Goal: Find specific page/section: Find specific page/section

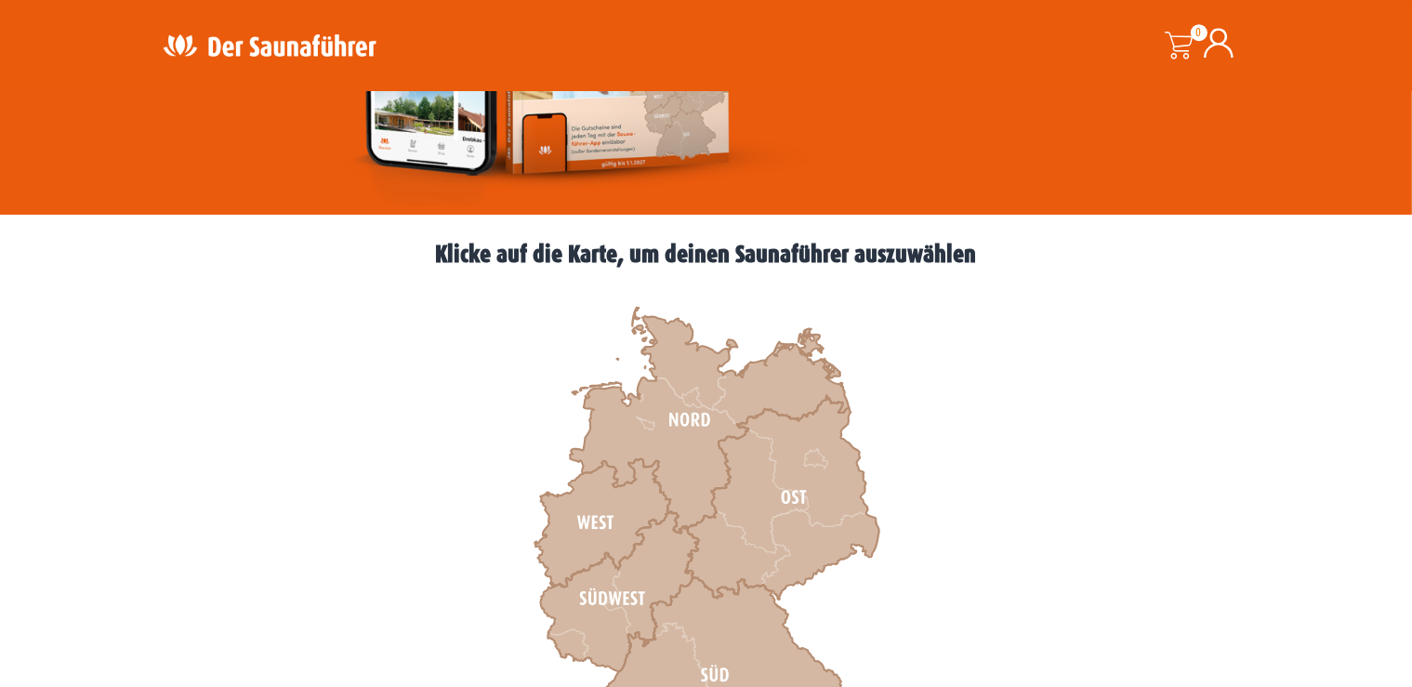
scroll to position [552, 0]
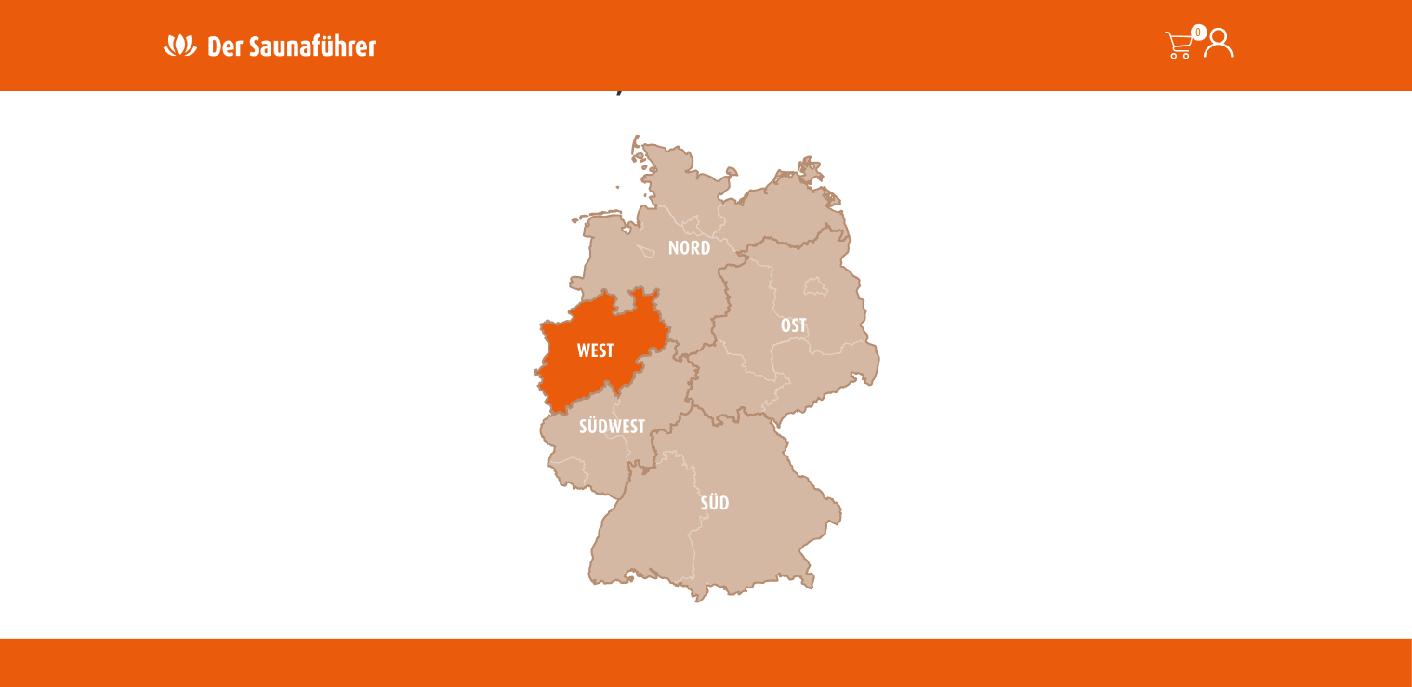
click at [593, 322] on icon at bounding box center [602, 351] width 136 height 128
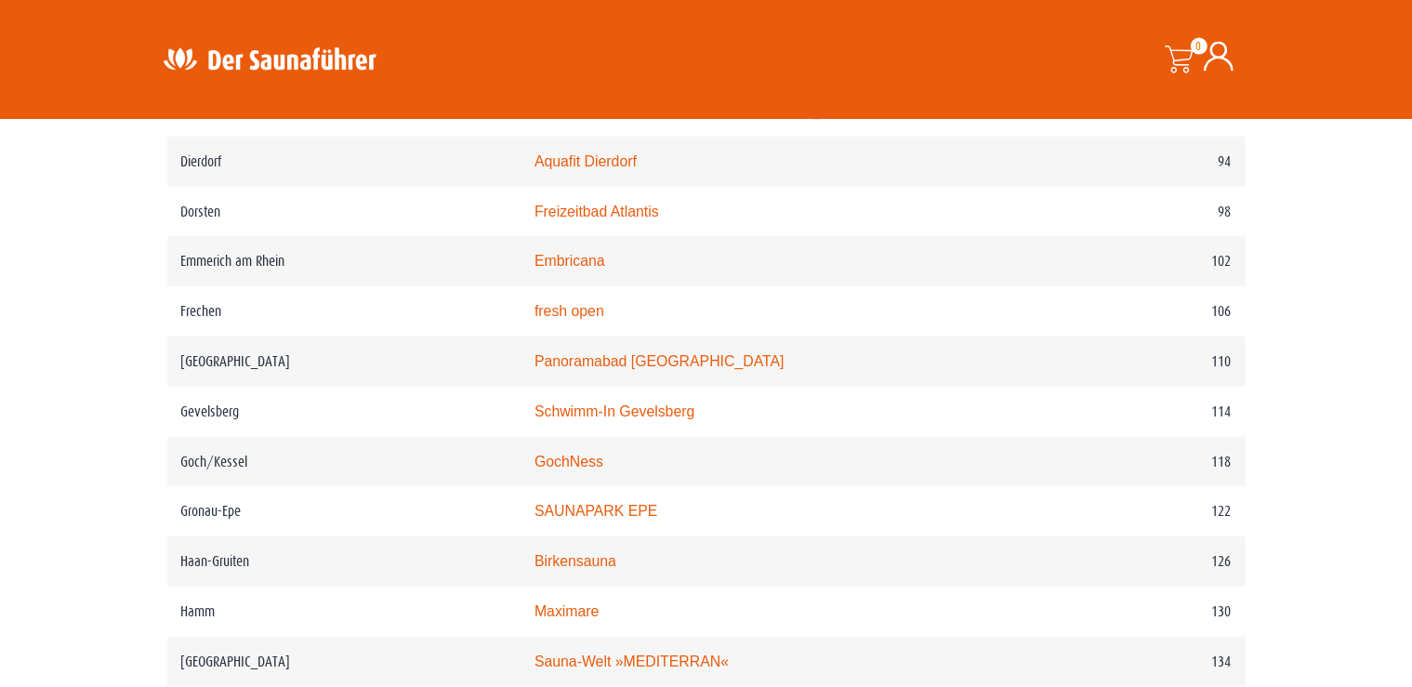
scroll to position [1881, 0]
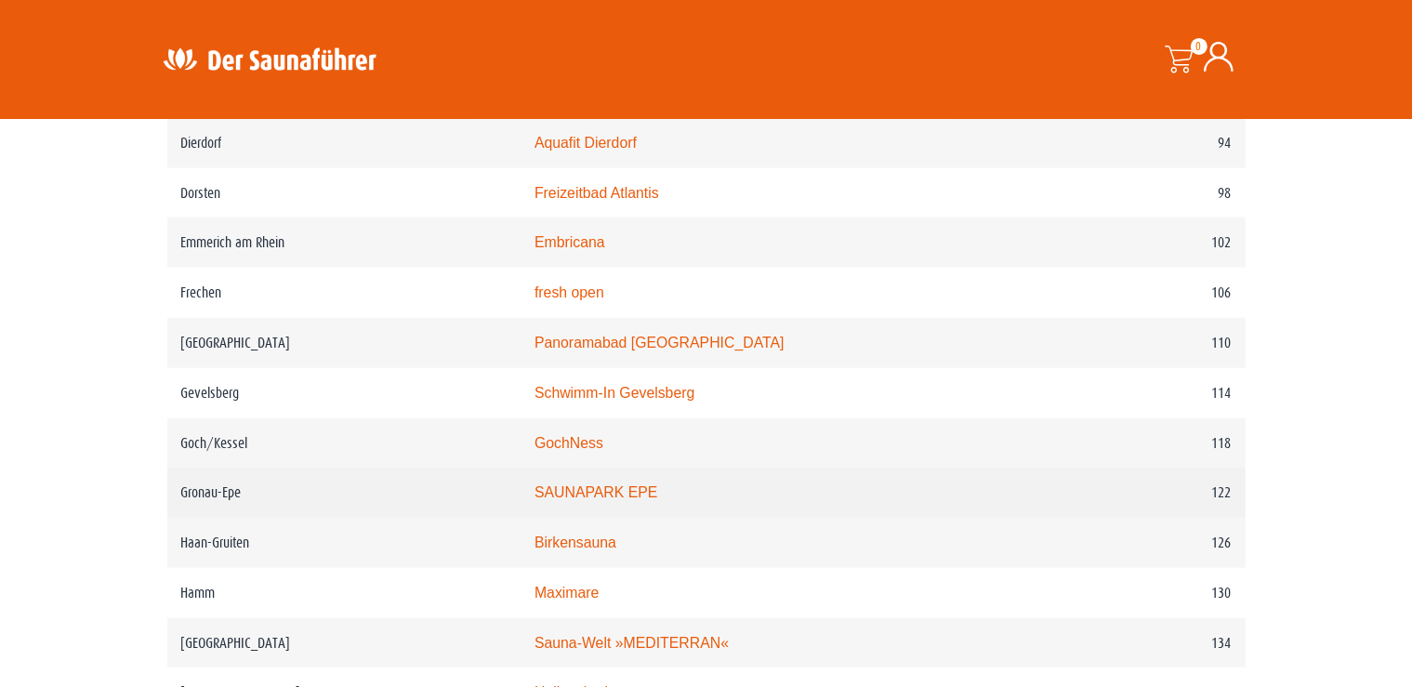
click at [587, 517] on td "SAUNAPARK EPE" at bounding box center [786, 493] width 531 height 50
click at [596, 500] on link "SAUNAPARK EPE" at bounding box center [596, 492] width 124 height 16
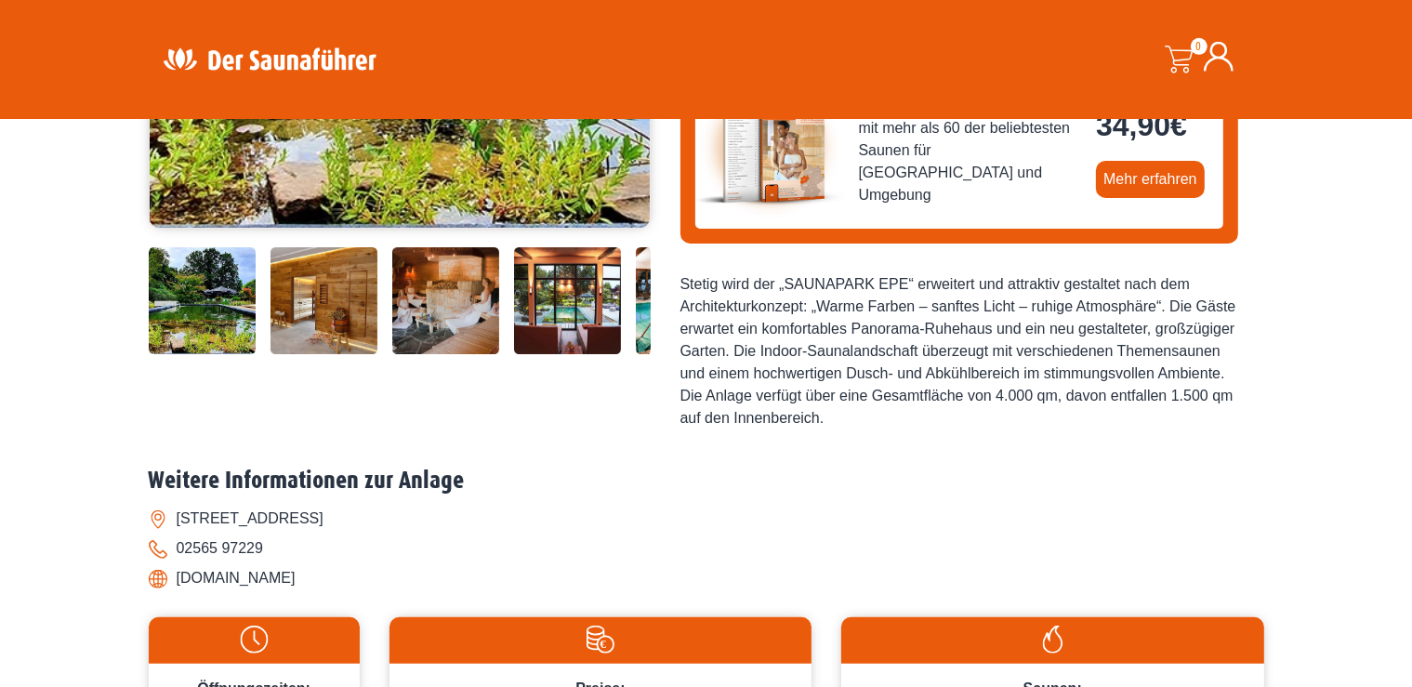
scroll to position [30, 0]
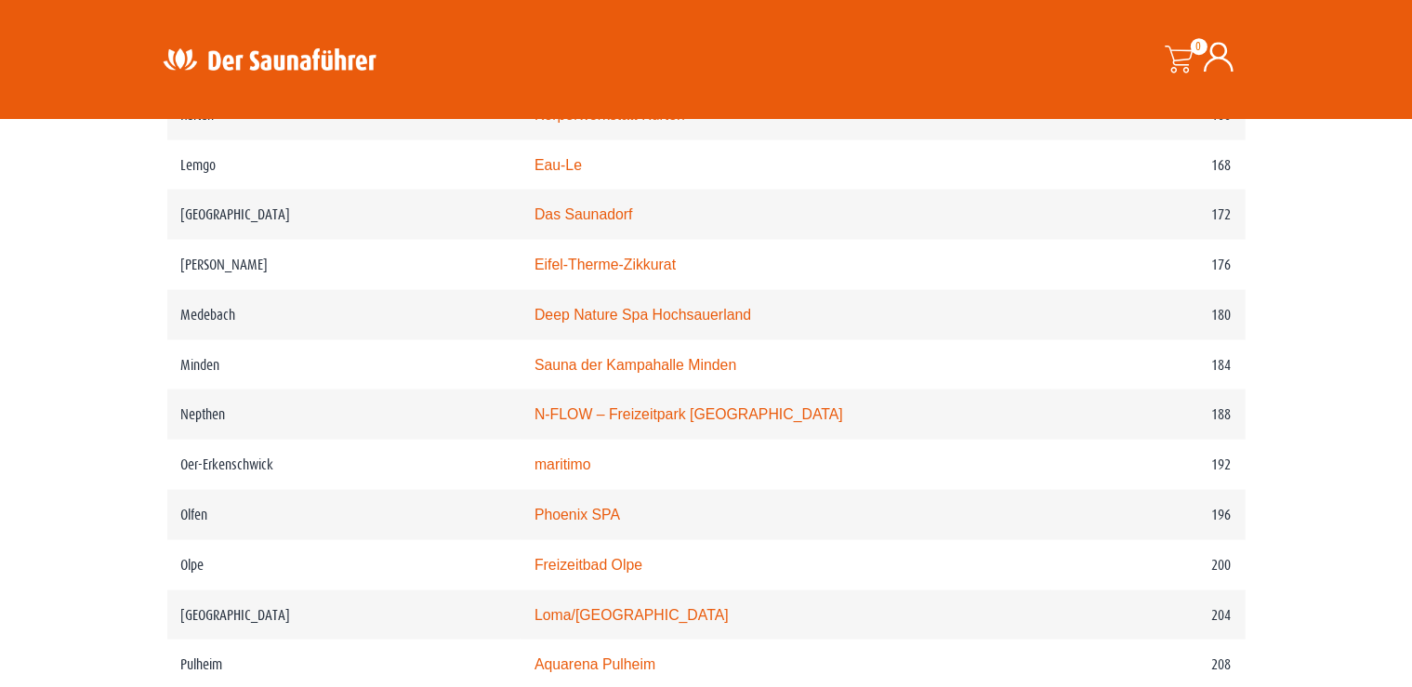
scroll to position [2873, 0]
